Goal: Task Accomplishment & Management: Complete application form

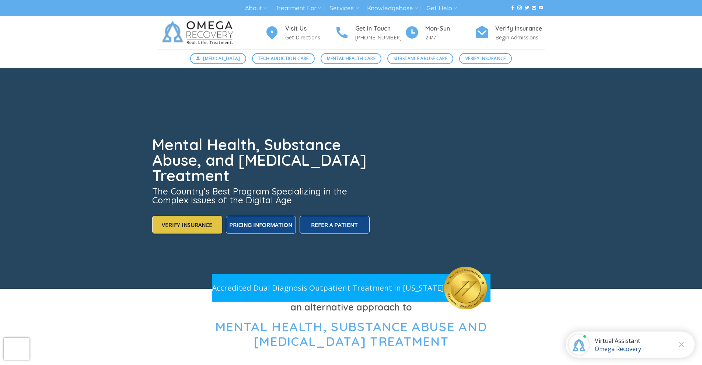
click at [190, 221] on span "Verify Insurance" at bounding box center [187, 224] width 50 height 7
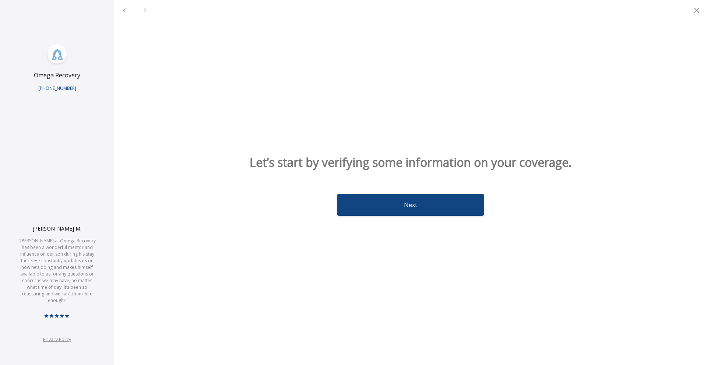
click at [364, 210] on button "Next" at bounding box center [410, 205] width 147 height 22
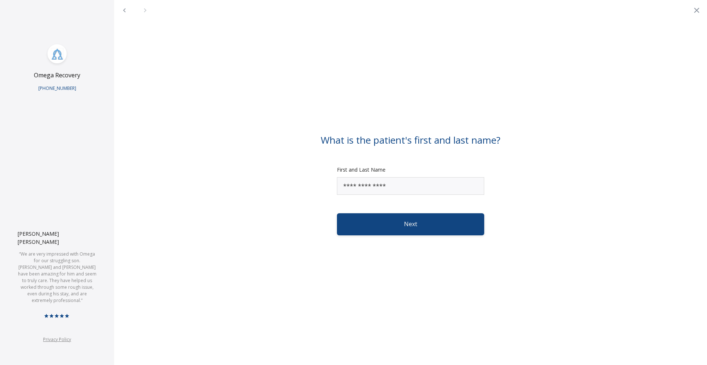
click at [370, 221] on button "Next" at bounding box center [410, 224] width 147 height 22
click at [371, 224] on button "Next" at bounding box center [410, 224] width 147 height 22
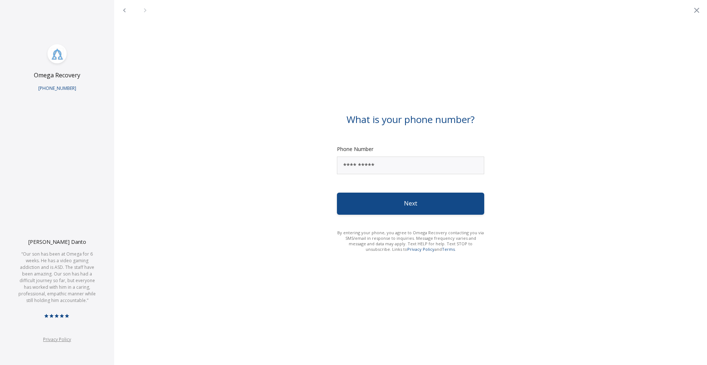
click at [371, 215] on form "What is your phone number? Phone Number Next By entering your phone, you agree …" at bounding box center [411, 182] width 576 height 147
click at [371, 213] on button "Next" at bounding box center [410, 204] width 147 height 22
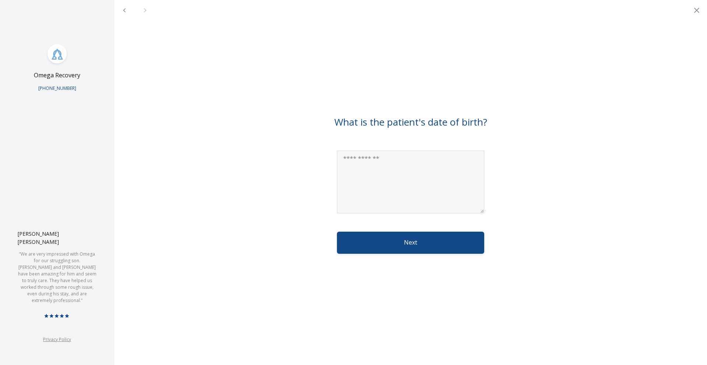
click at [369, 187] on textarea at bounding box center [410, 182] width 147 height 63
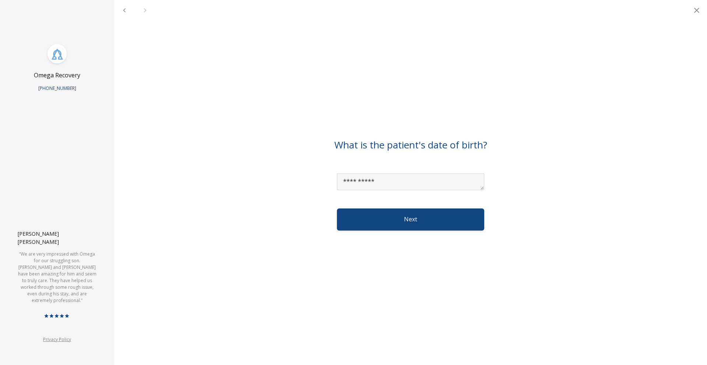
type textarea "**********"
click at [378, 211] on button "Next" at bounding box center [410, 220] width 147 height 22
type textarea "**********"
click at [407, 217] on button "Next" at bounding box center [410, 220] width 147 height 22
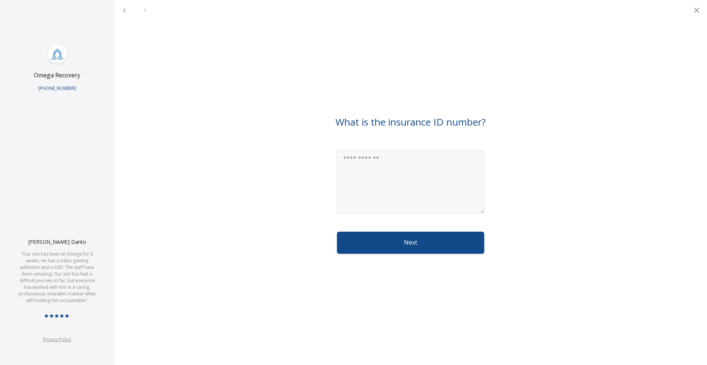
type textarea "*"
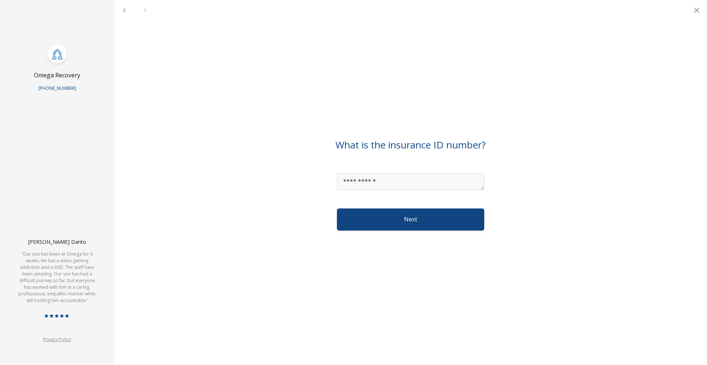
type textarea "**********"
click at [366, 211] on button "Next" at bounding box center [410, 220] width 147 height 22
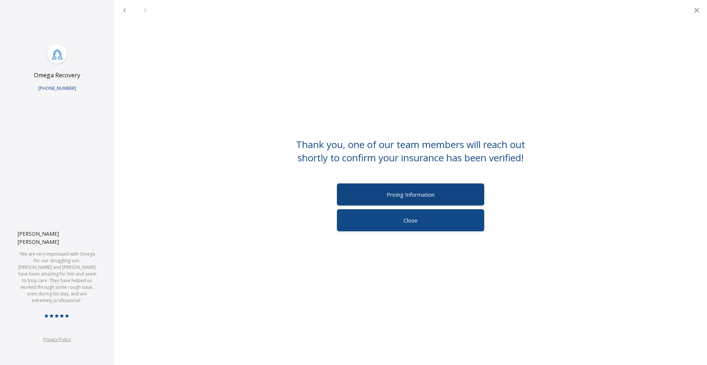
click at [382, 198] on label "Pricing Information" at bounding box center [410, 195] width 147 height 22
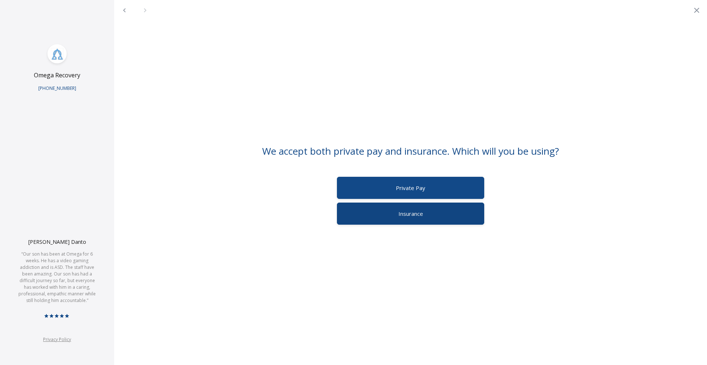
click at [391, 212] on label "Insurance" at bounding box center [410, 214] width 147 height 22
click at [381, 184] on label "Commercial Insurance" at bounding box center [410, 188] width 147 height 22
click at [381, 186] on label "Verify Insurance" at bounding box center [410, 188] width 147 height 22
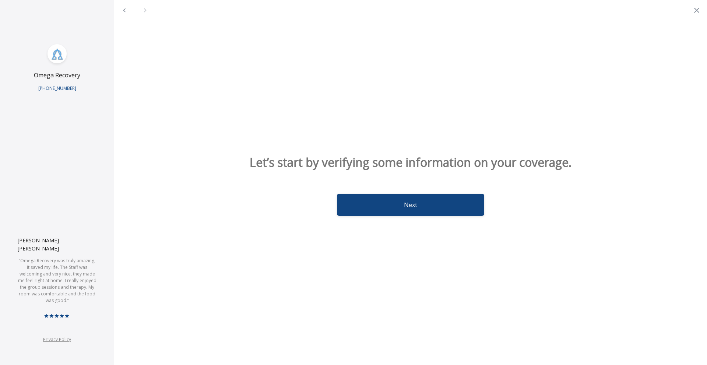
click at [387, 205] on button "Next" at bounding box center [410, 205] width 147 height 22
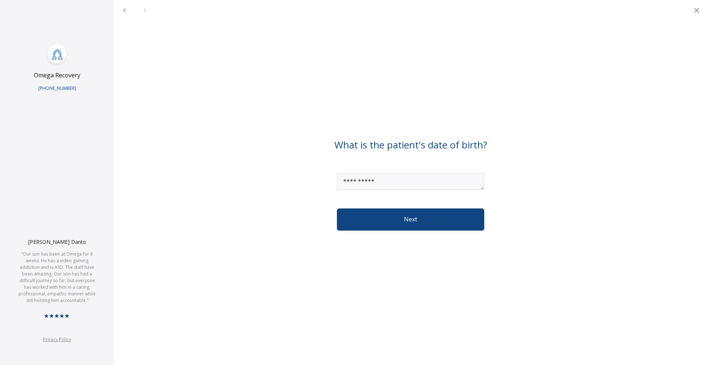
type textarea "**********"
click at [412, 229] on button "Next" at bounding box center [410, 220] width 147 height 22
